Goal: Register for event/course: Sign up to attend an event or enroll in a course

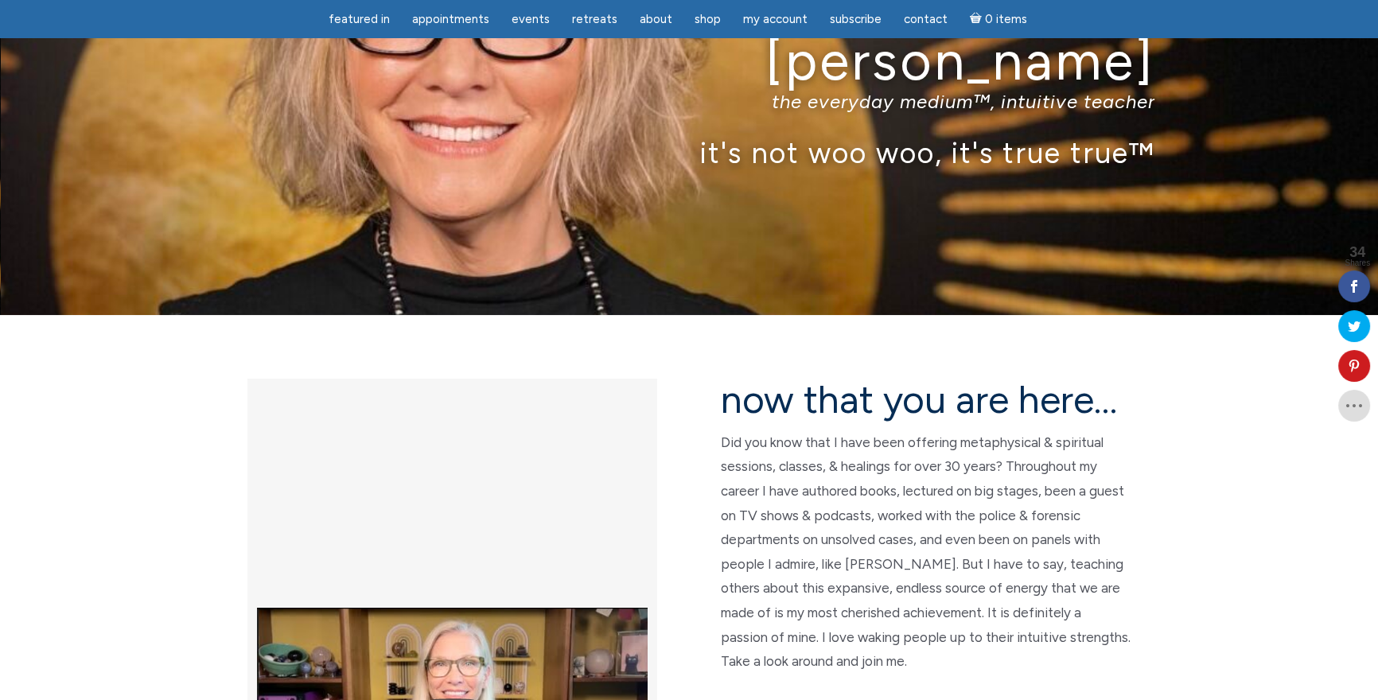
scroll to position [133, 0]
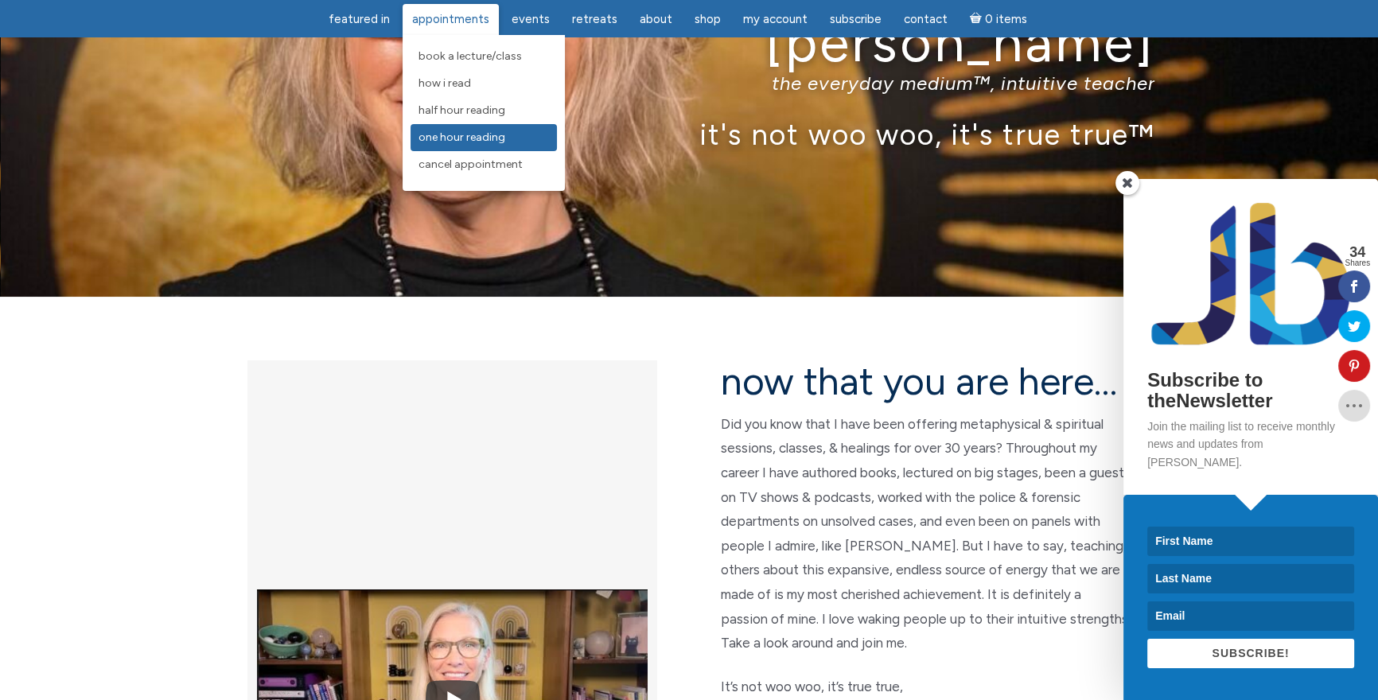
click at [469, 130] on span "One Hour Reading" at bounding box center [461, 137] width 87 height 14
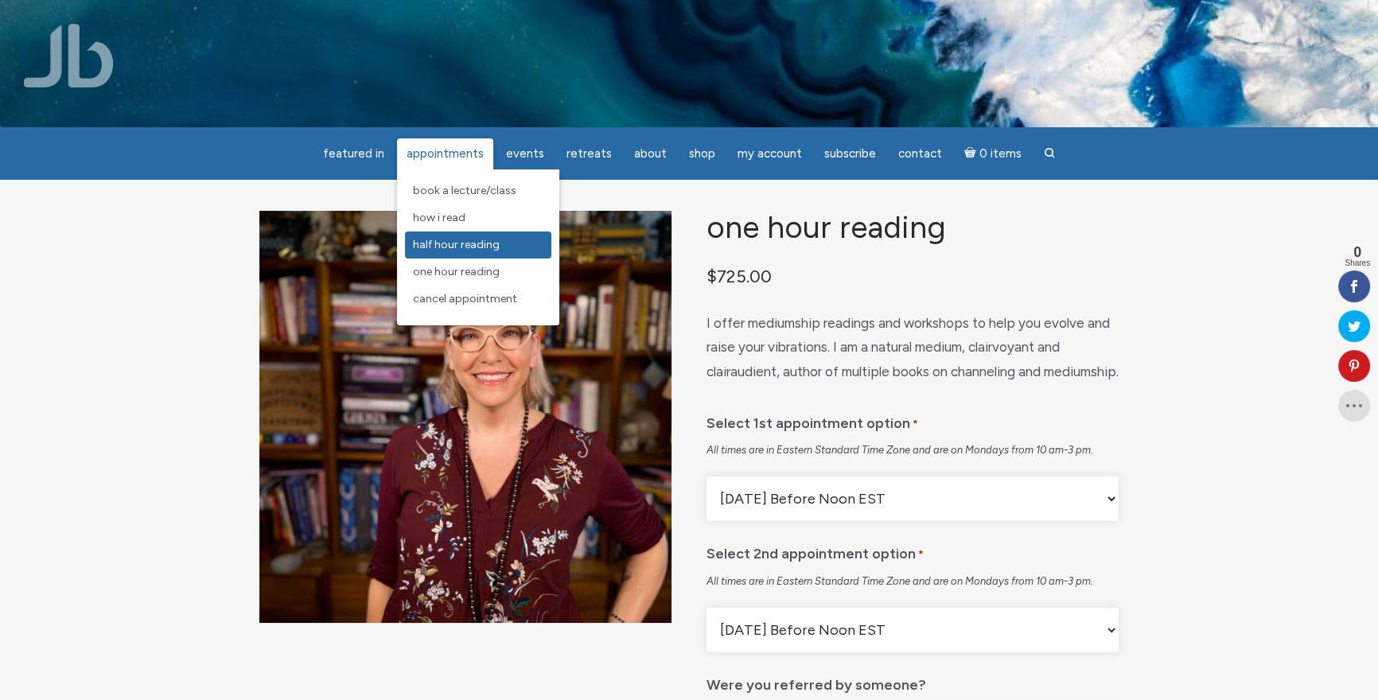
click at [496, 248] on span "Half Hour Reading" at bounding box center [456, 245] width 87 height 14
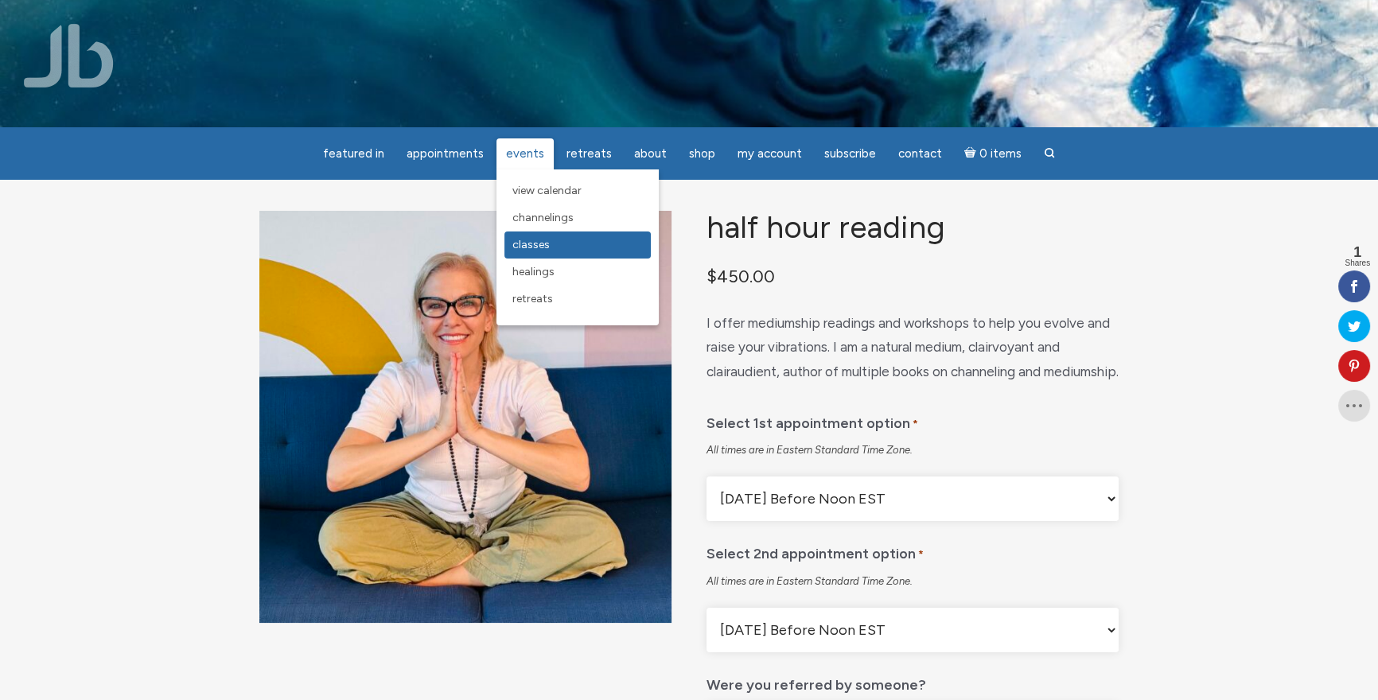
click at [550, 248] on span "Classes" at bounding box center [530, 245] width 37 height 14
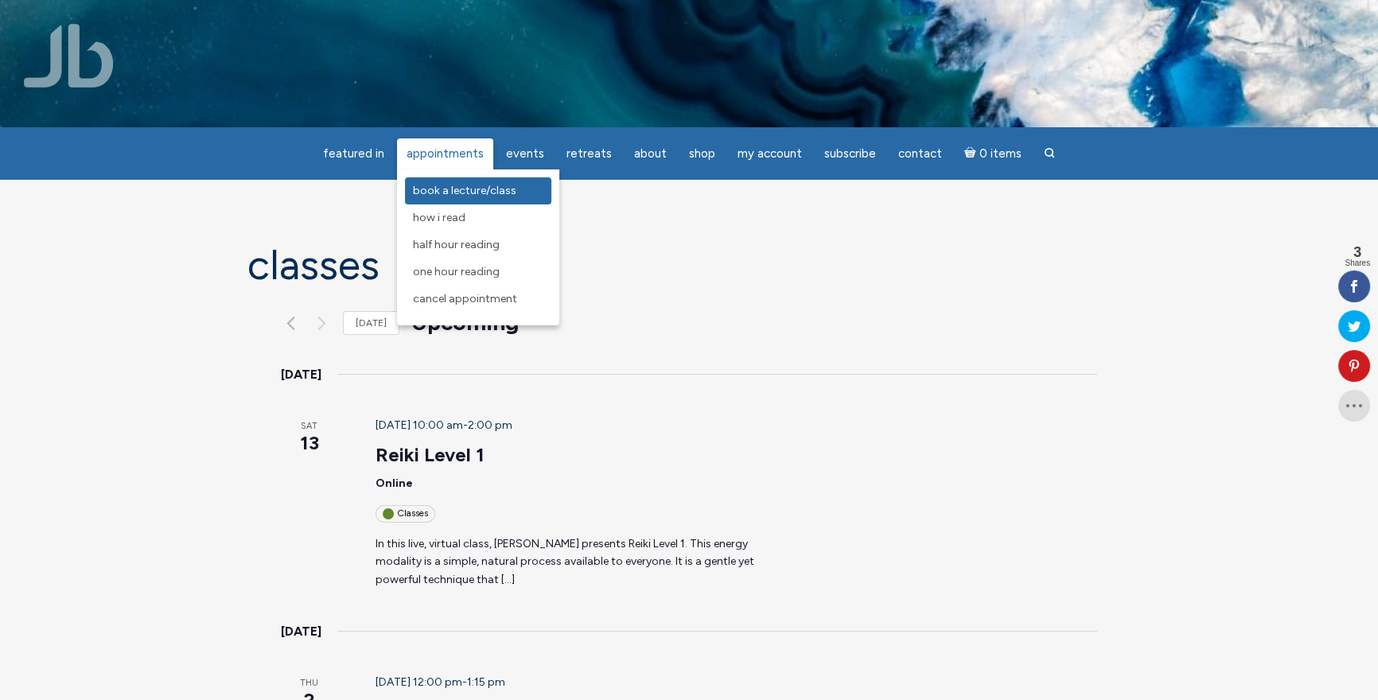
click at [511, 188] on span "Book a Lecture/Class" at bounding box center [464, 191] width 103 height 14
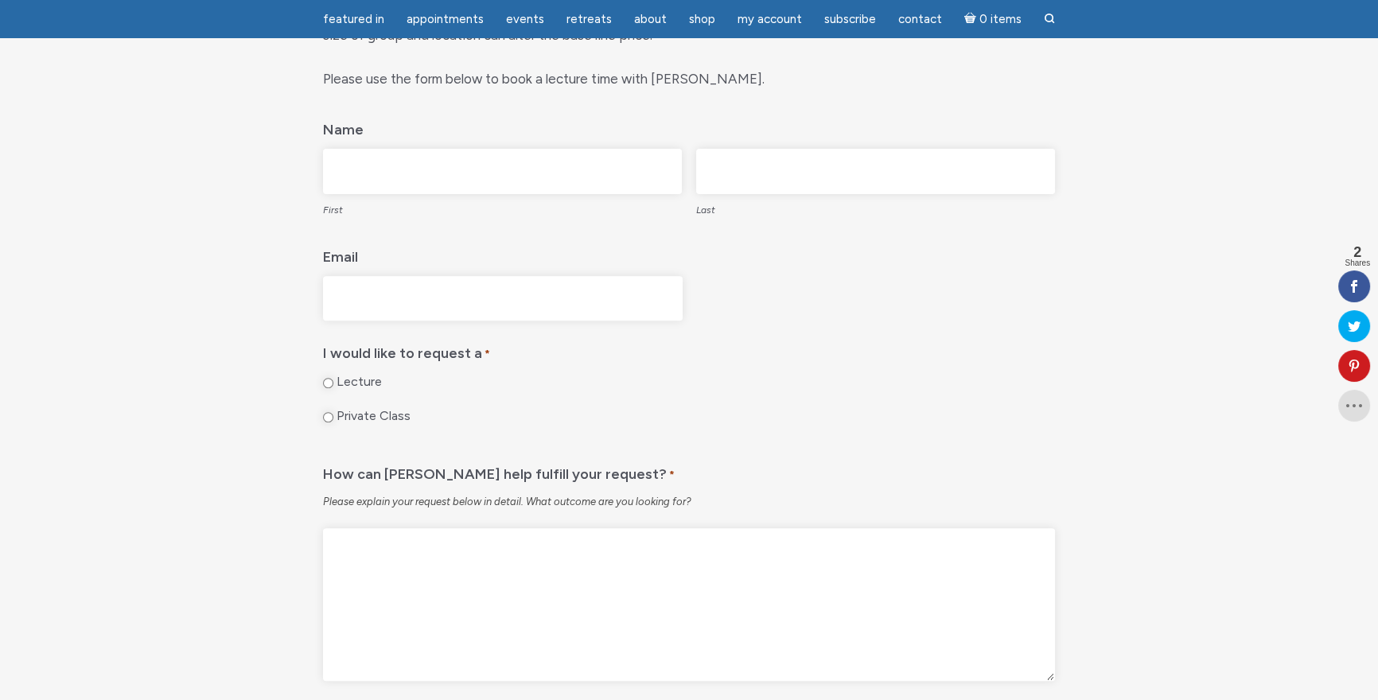
scroll to position [701, 0]
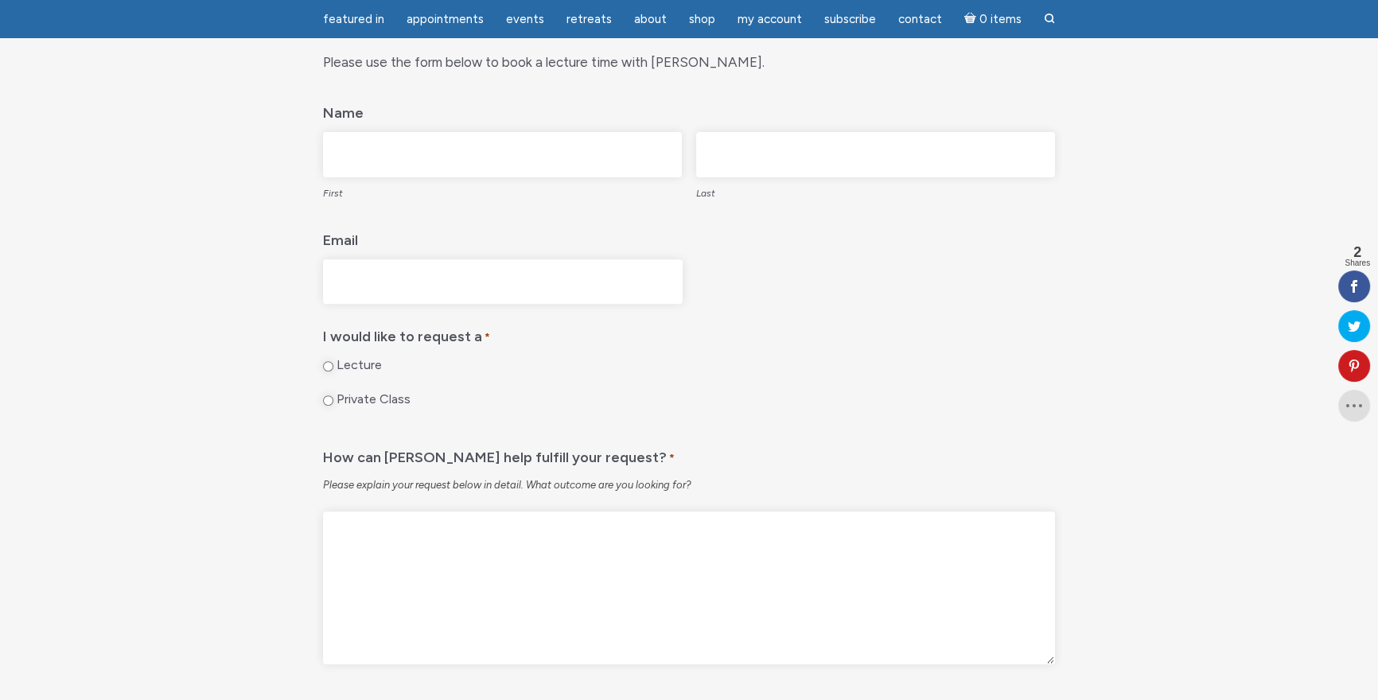
click at [328, 396] on input "Private Class" at bounding box center [328, 400] width 10 height 10
radio input "true"
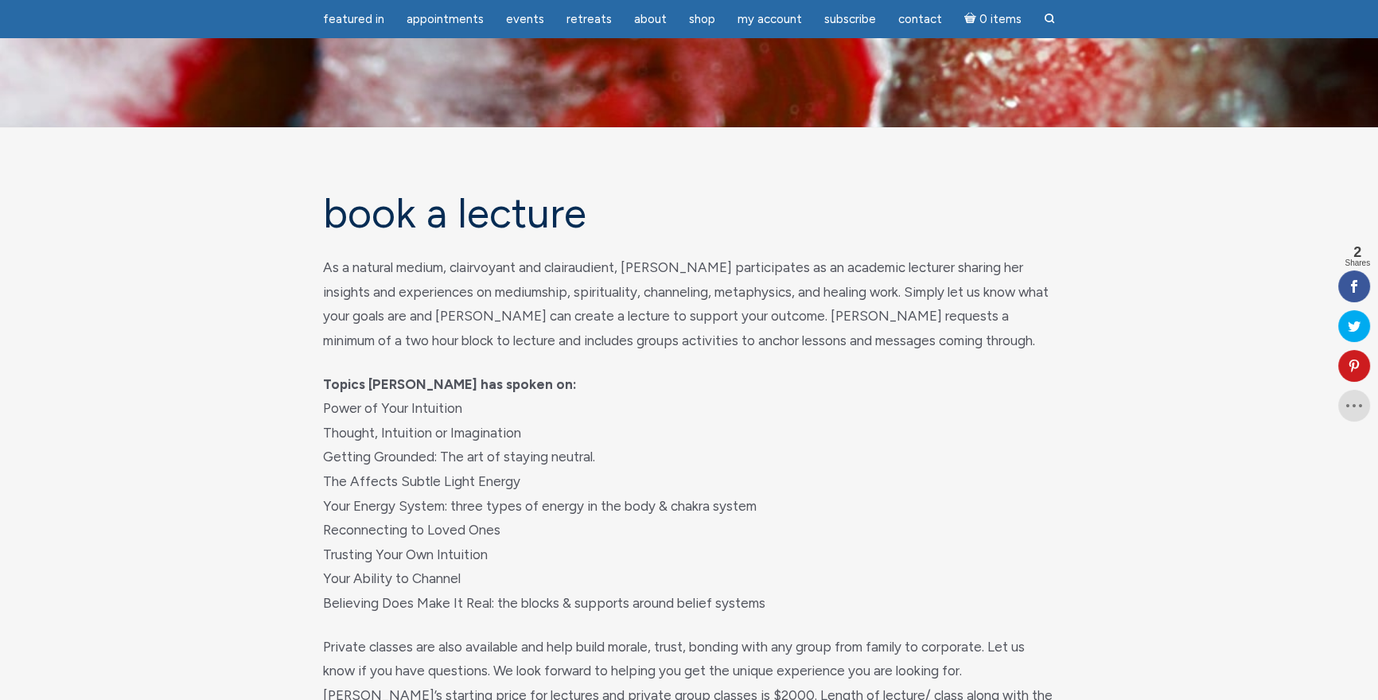
scroll to position [0, 0]
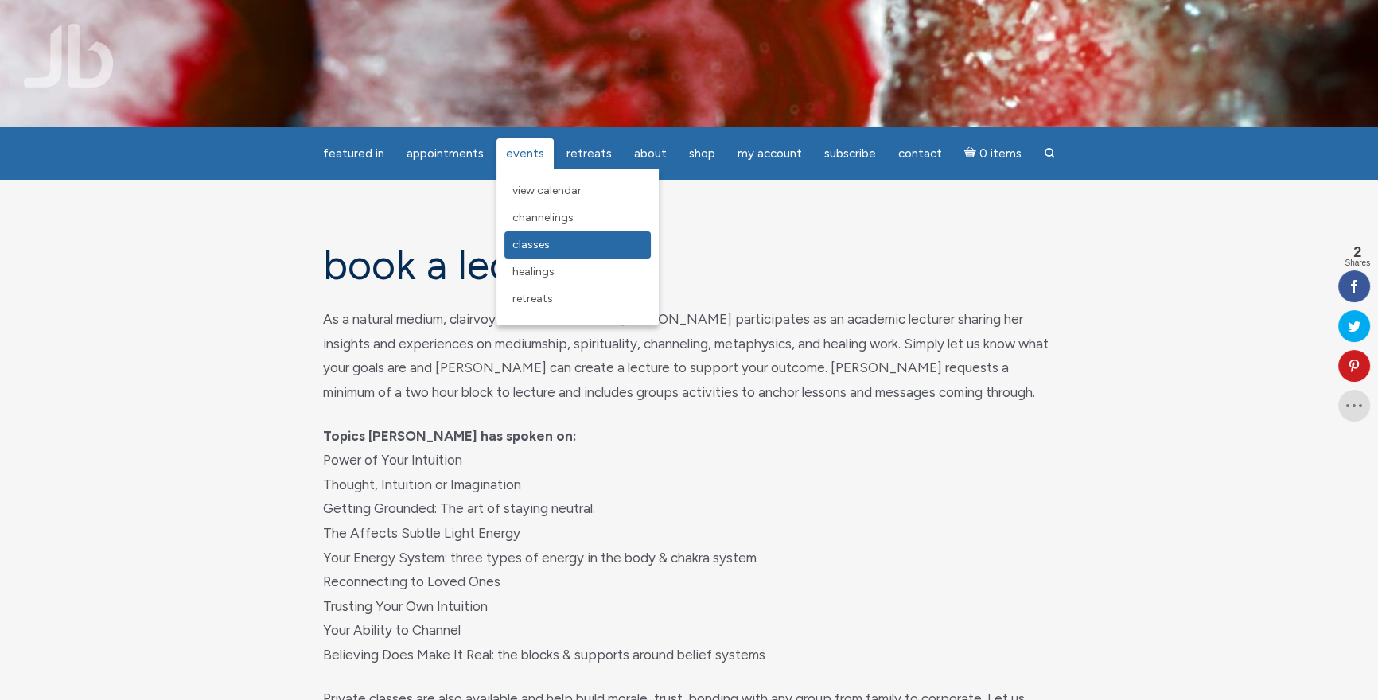
click at [572, 247] on link "Classes" at bounding box center [577, 244] width 146 height 27
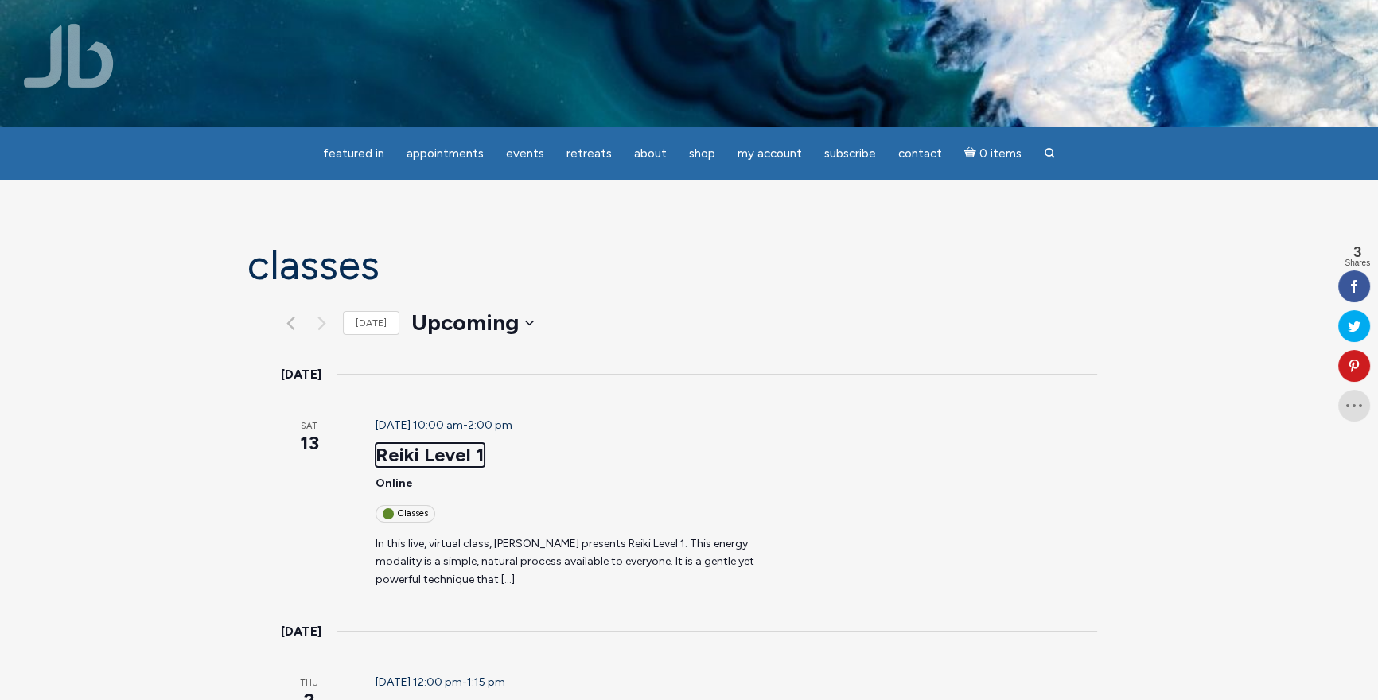
click at [392, 443] on link "Reiki Level 1" at bounding box center [429, 455] width 109 height 24
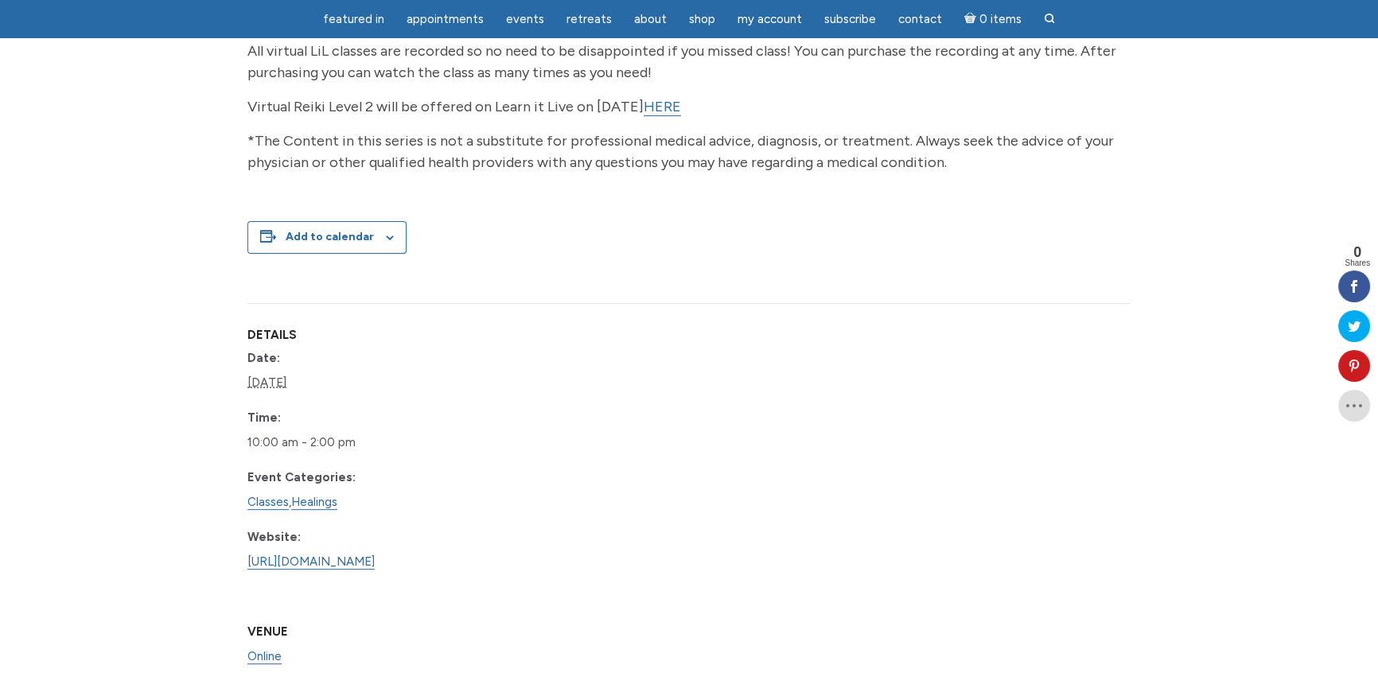
scroll to position [321, 0]
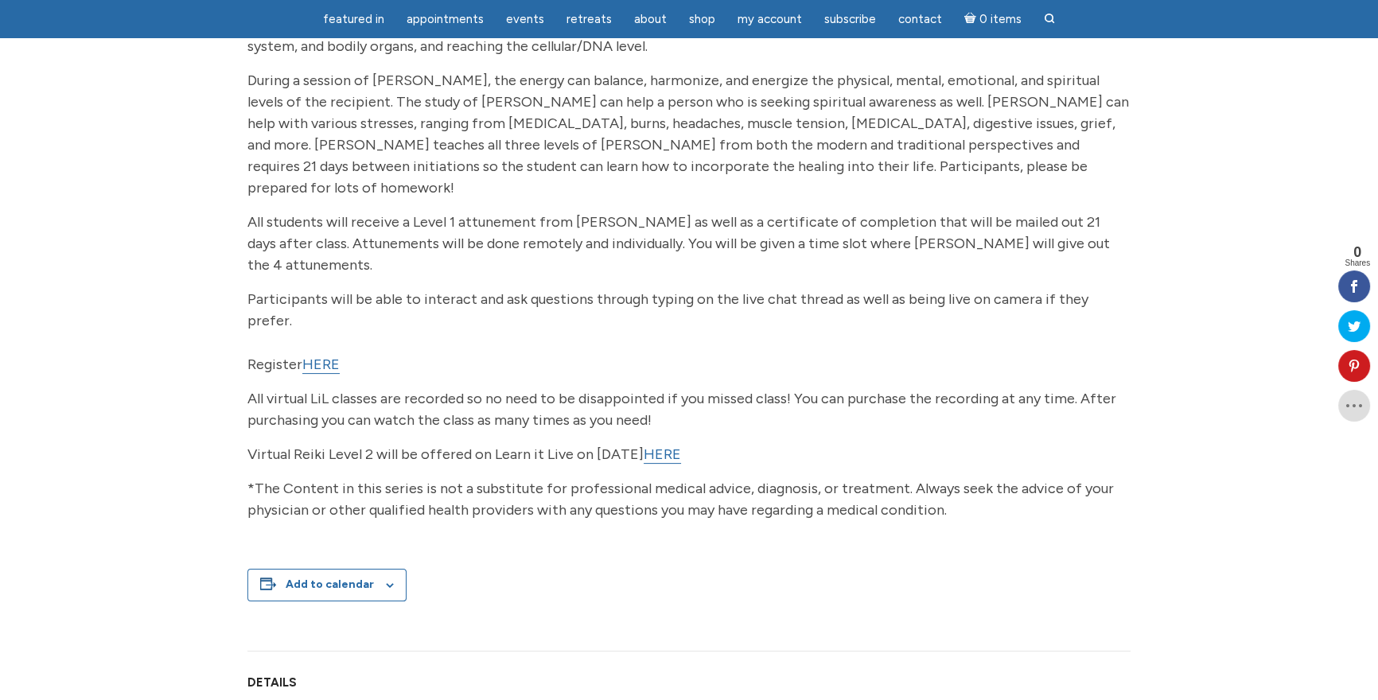
click at [321, 356] on link "HERE" at bounding box center [320, 365] width 37 height 18
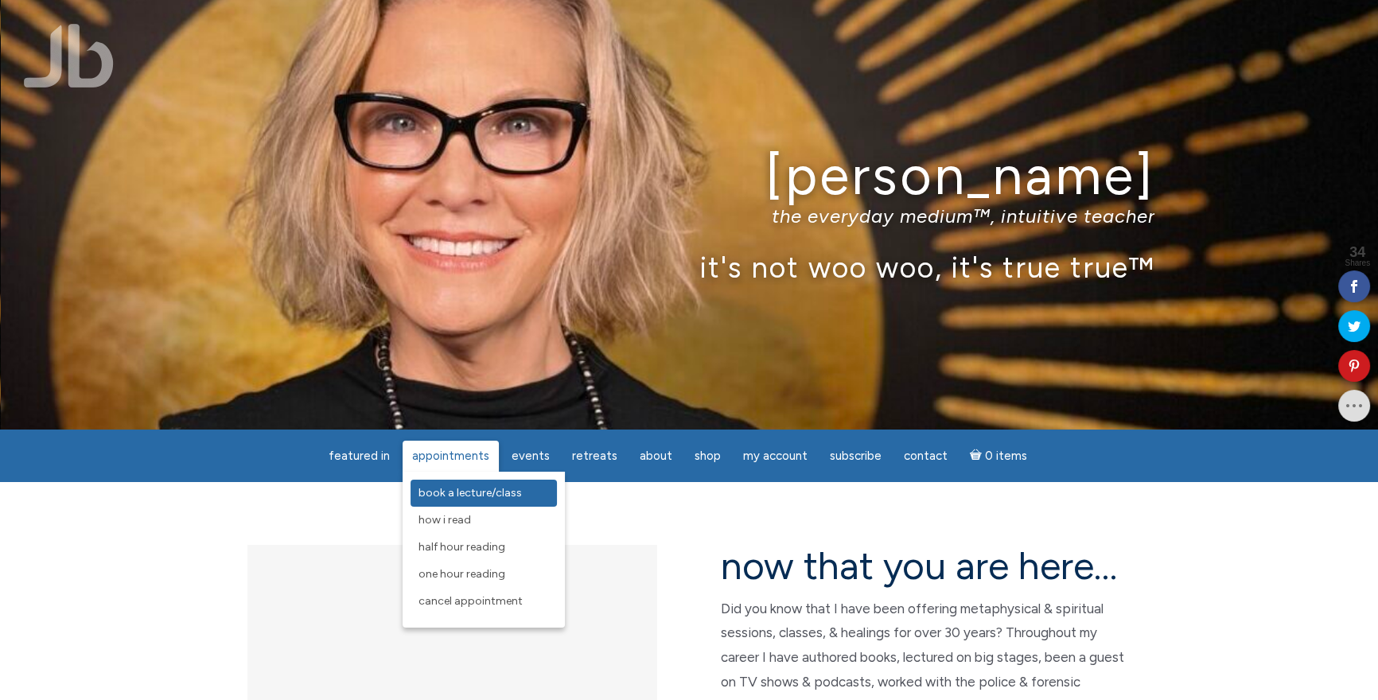
click at [470, 488] on span "Book a Lecture/Class" at bounding box center [469, 493] width 103 height 14
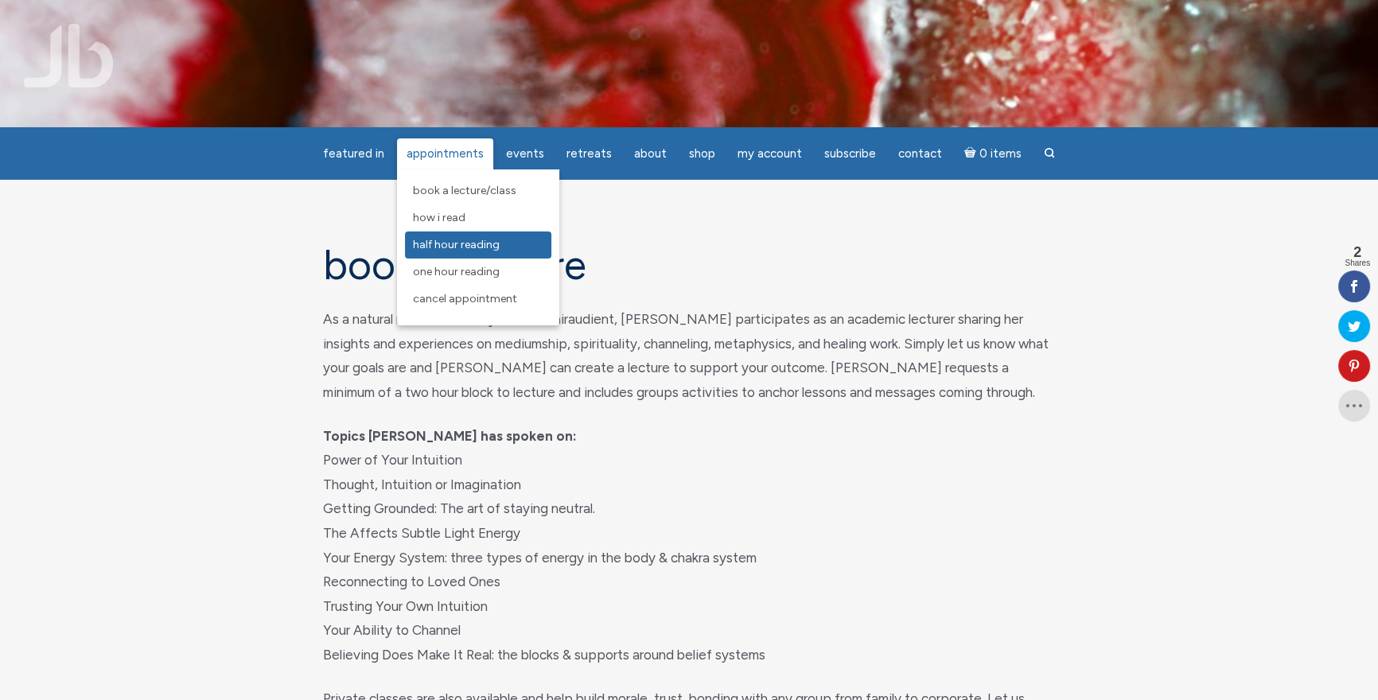
click at [503, 242] on link "Half Hour Reading" at bounding box center [478, 244] width 146 height 27
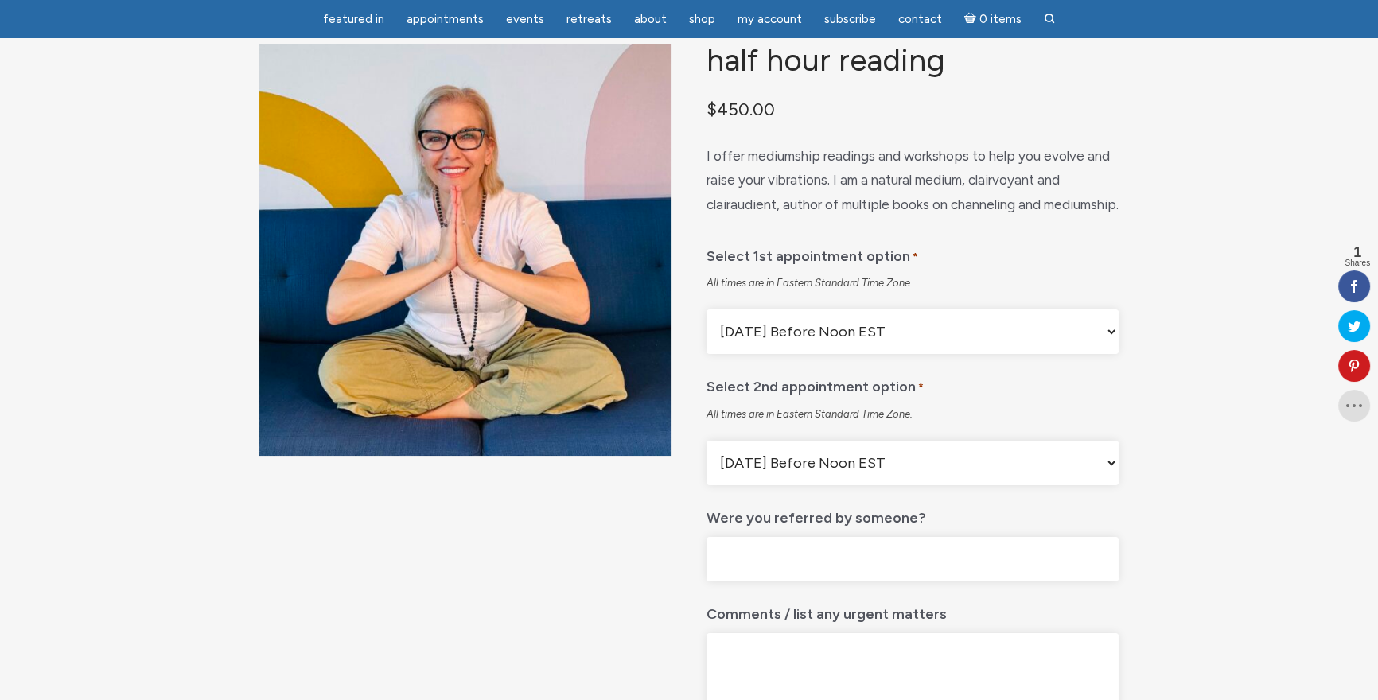
scroll to position [133, 0]
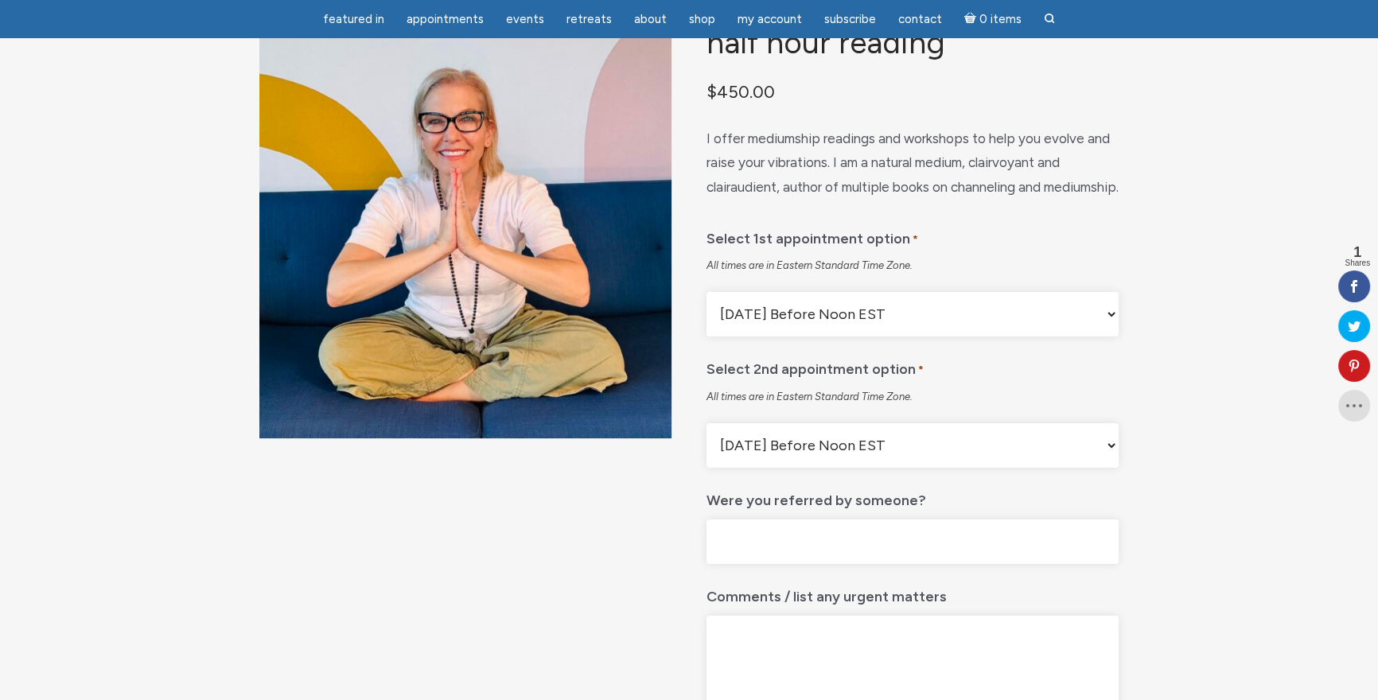
click at [924, 336] on select "Monday Before Noon EST Monday After Noon EST First Available Appointment" at bounding box center [912, 314] width 412 height 45
click at [947, 468] on select "Monday Before Noon EST Monday After Noon EST First Available Appointment" at bounding box center [912, 445] width 412 height 45
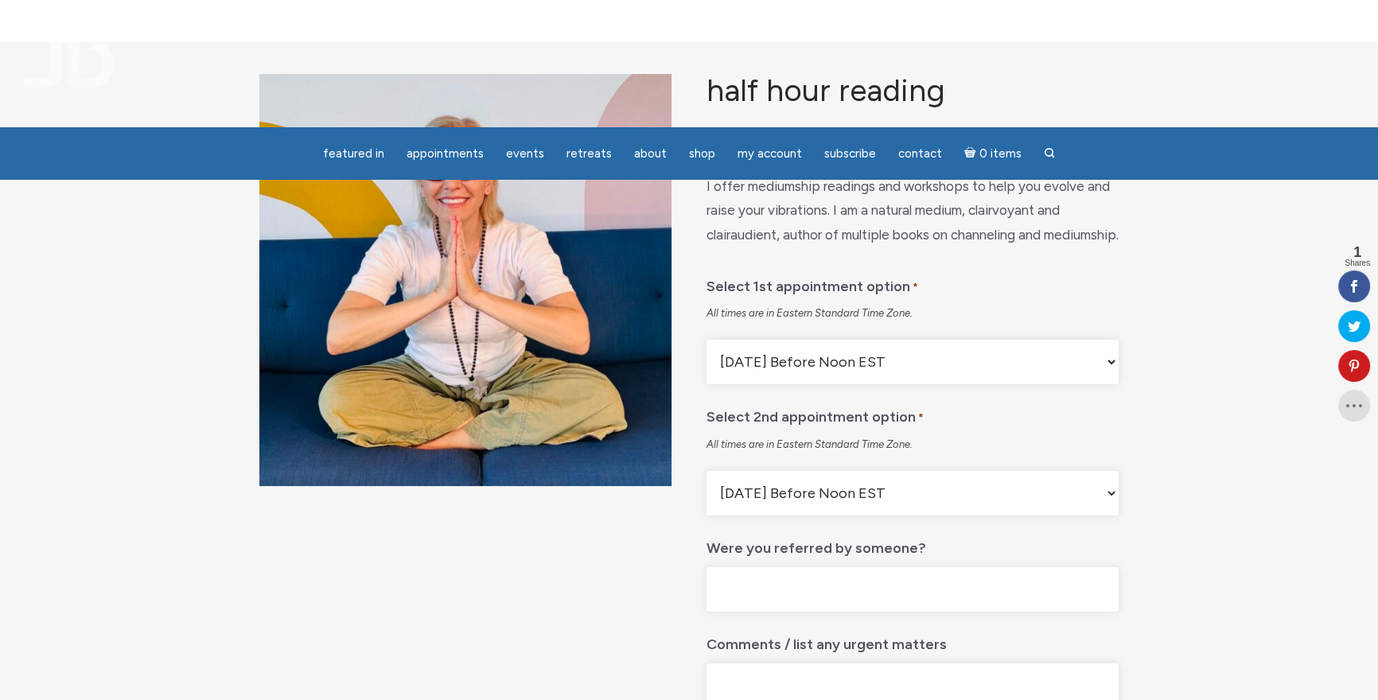
scroll to position [0, 0]
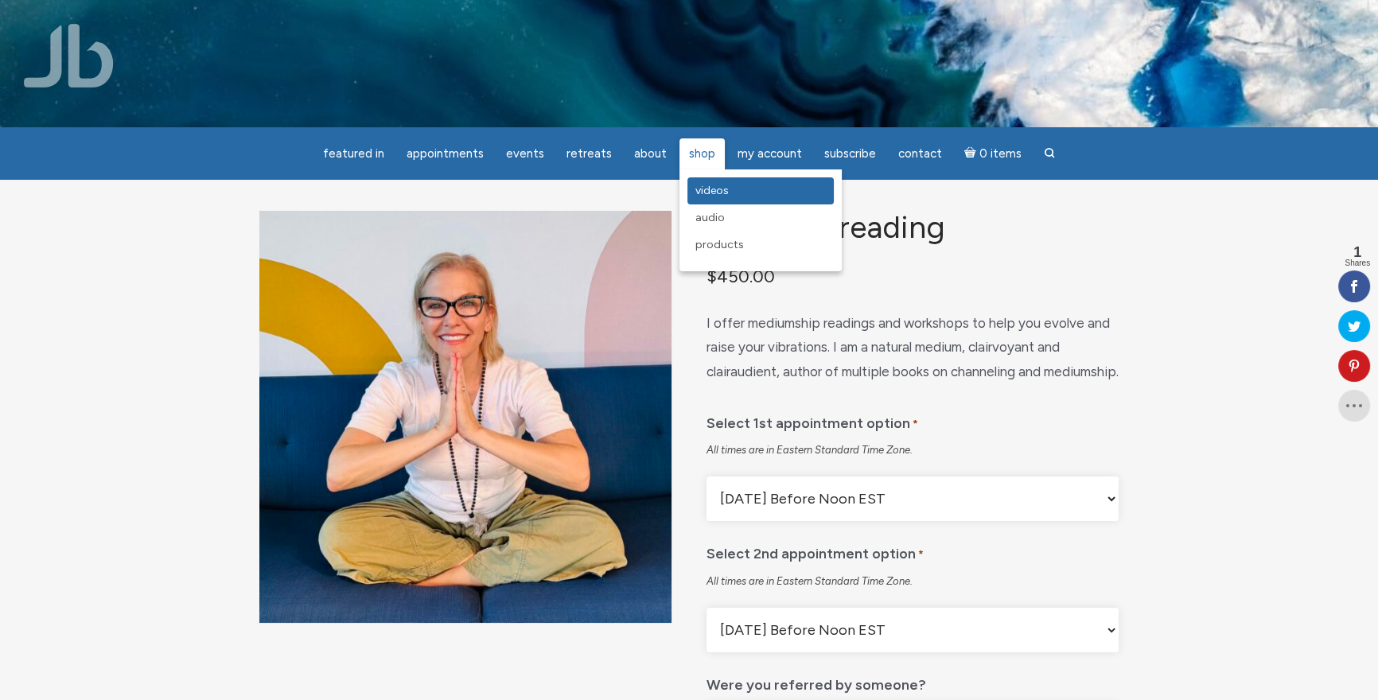
click at [710, 189] on span "Videos" at bounding box center [711, 191] width 33 height 14
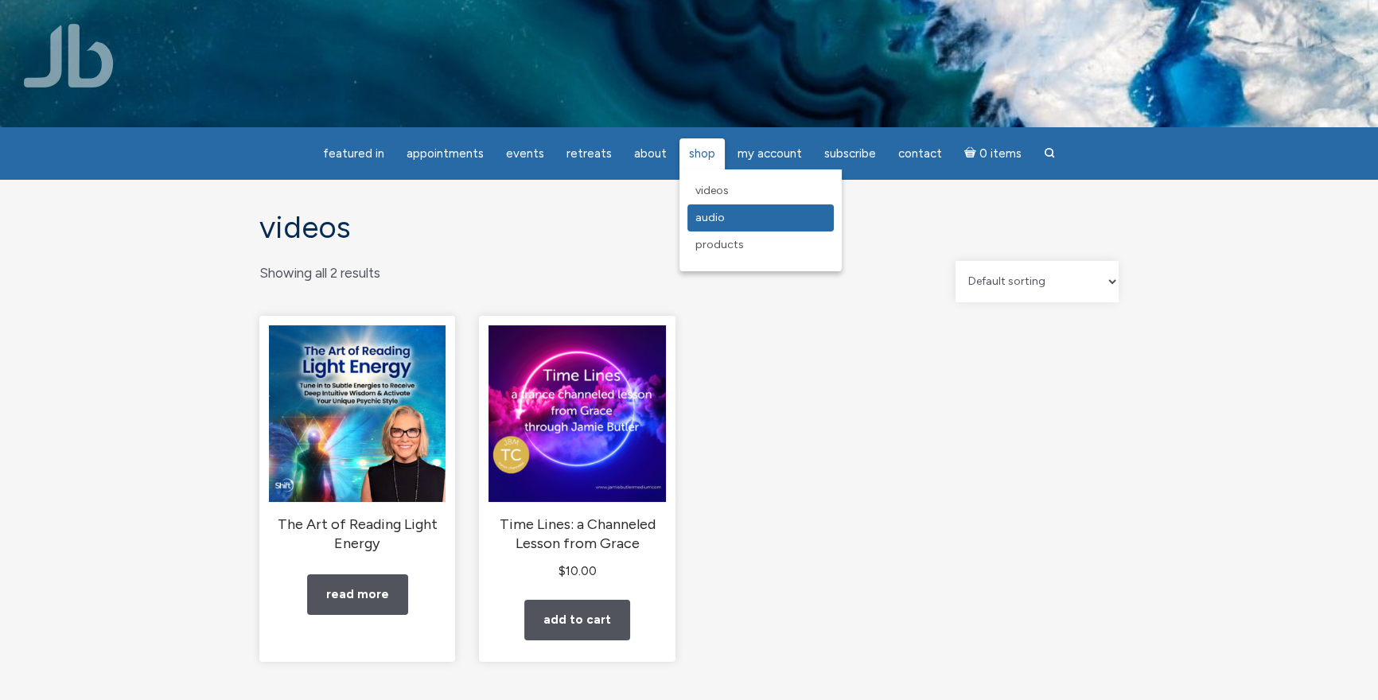
click at [718, 211] on span "Audio" at bounding box center [709, 218] width 29 height 14
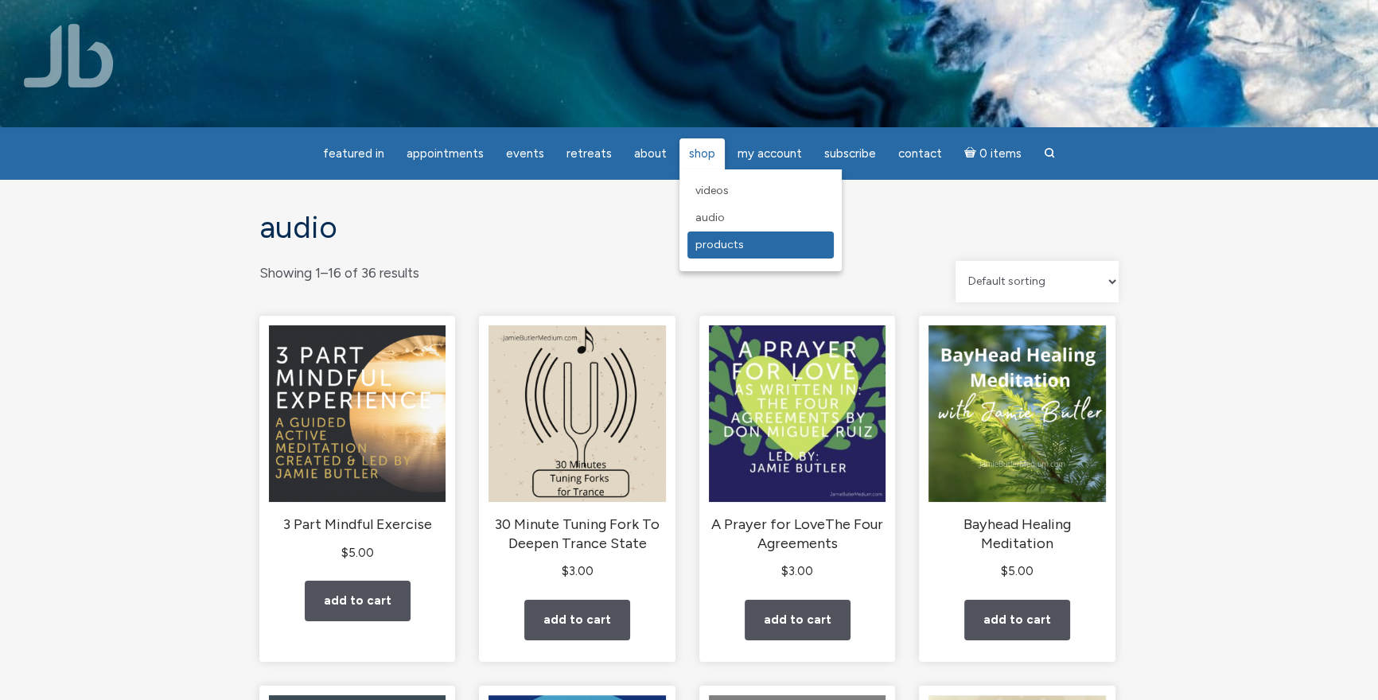
click at [712, 242] on span "Products" at bounding box center [719, 245] width 49 height 14
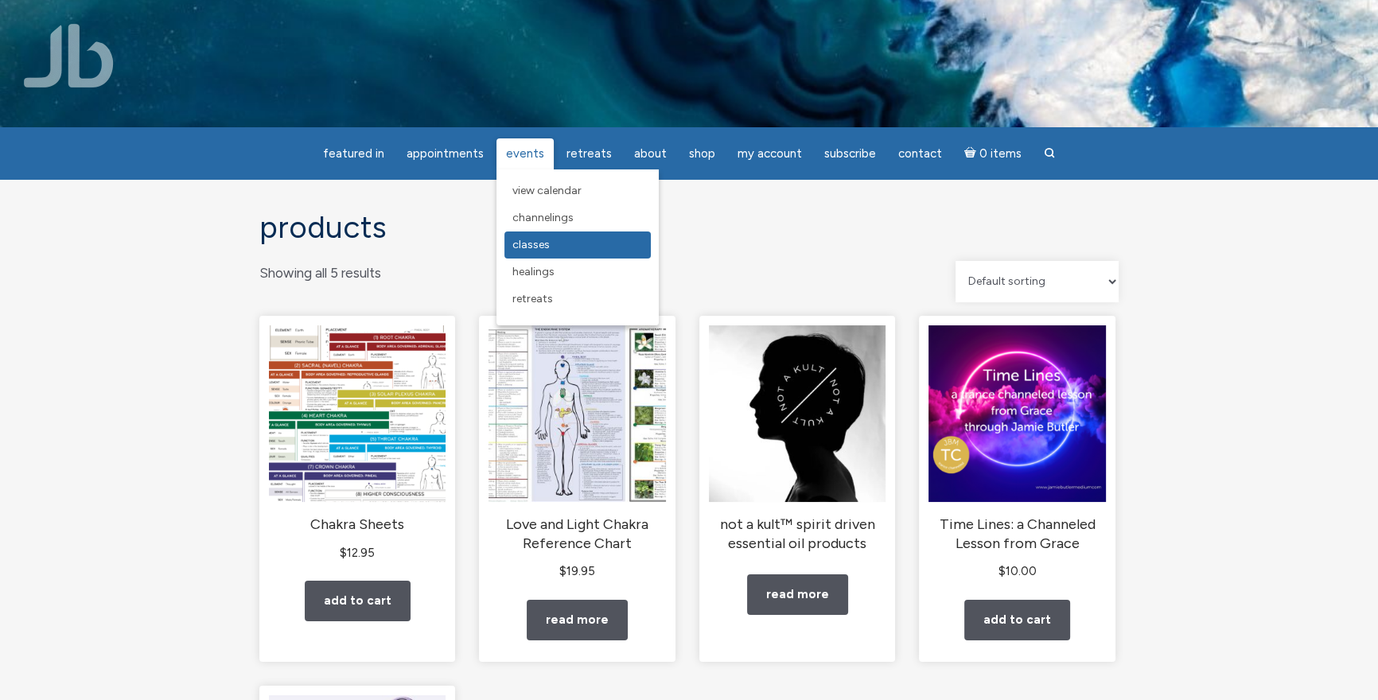
click at [547, 241] on span "Classes" at bounding box center [530, 245] width 37 height 14
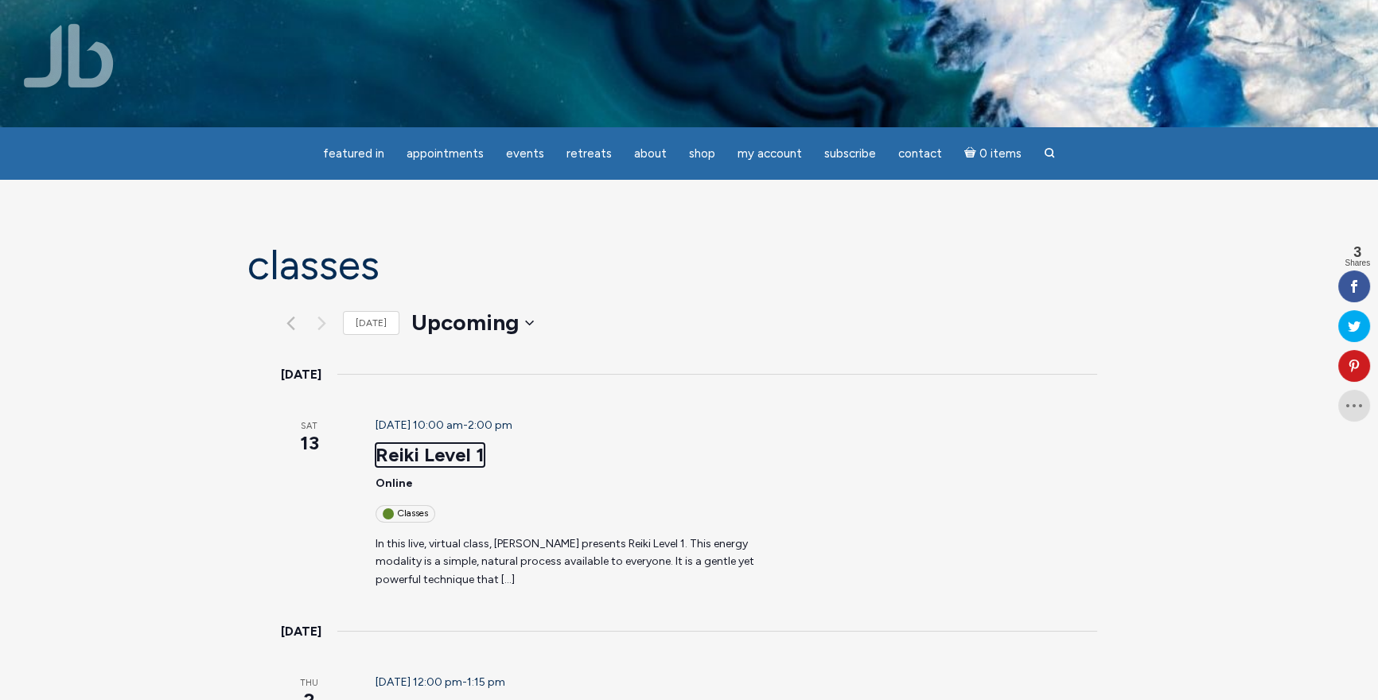
click at [397, 443] on link "Reiki Level 1" at bounding box center [429, 455] width 109 height 24
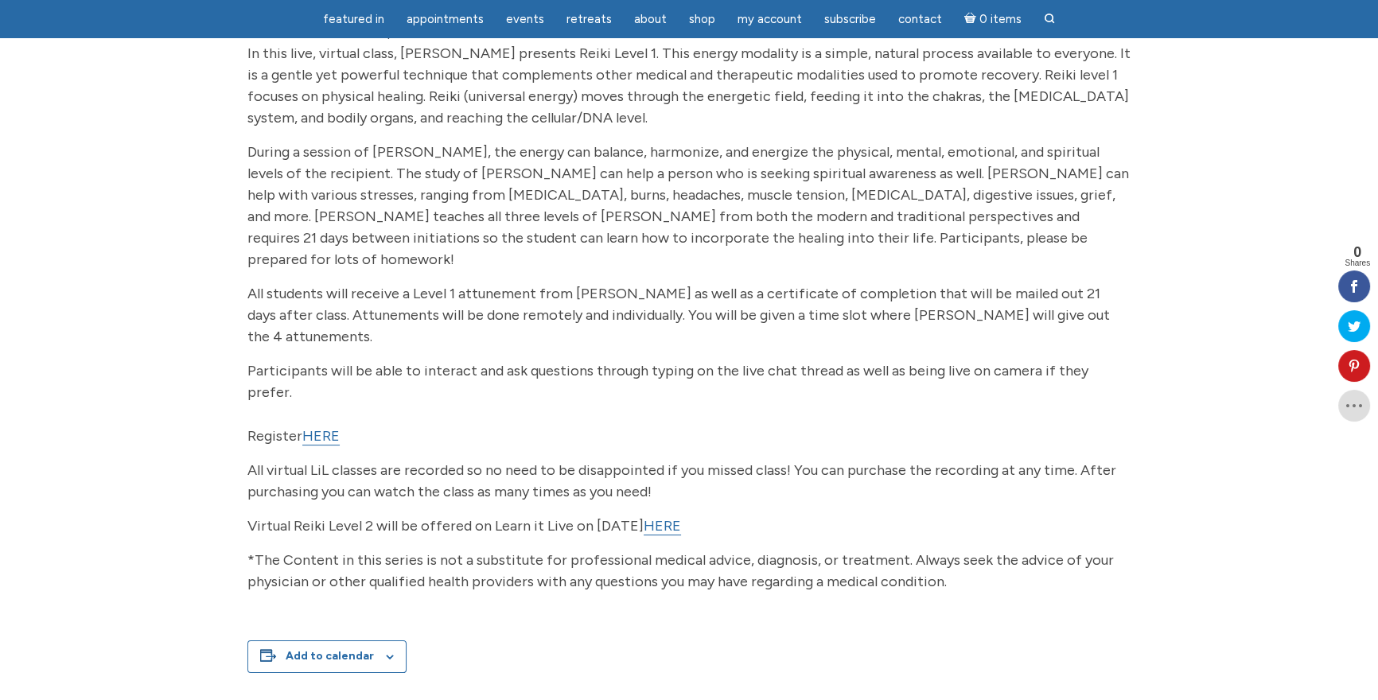
scroll to position [251, 0]
click at [326, 426] on link "HERE" at bounding box center [320, 435] width 37 height 18
